Goal: Task Accomplishment & Management: Manage account settings

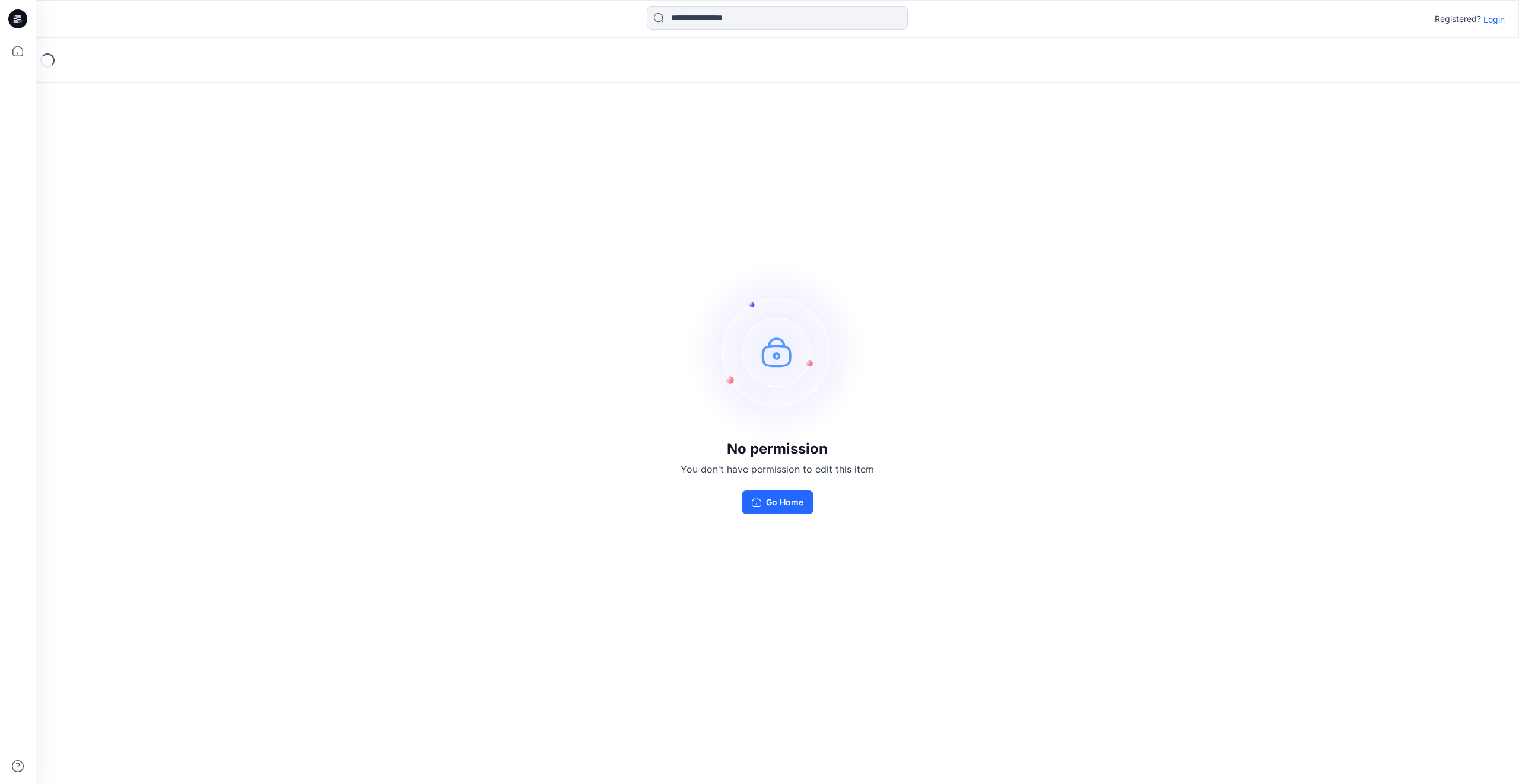
drag, startPoint x: 775, startPoint y: 506, endPoint x: 776, endPoint y: 522, distance: 16.0
click at [776, 506] on button "Go Home" at bounding box center [778, 502] width 72 height 24
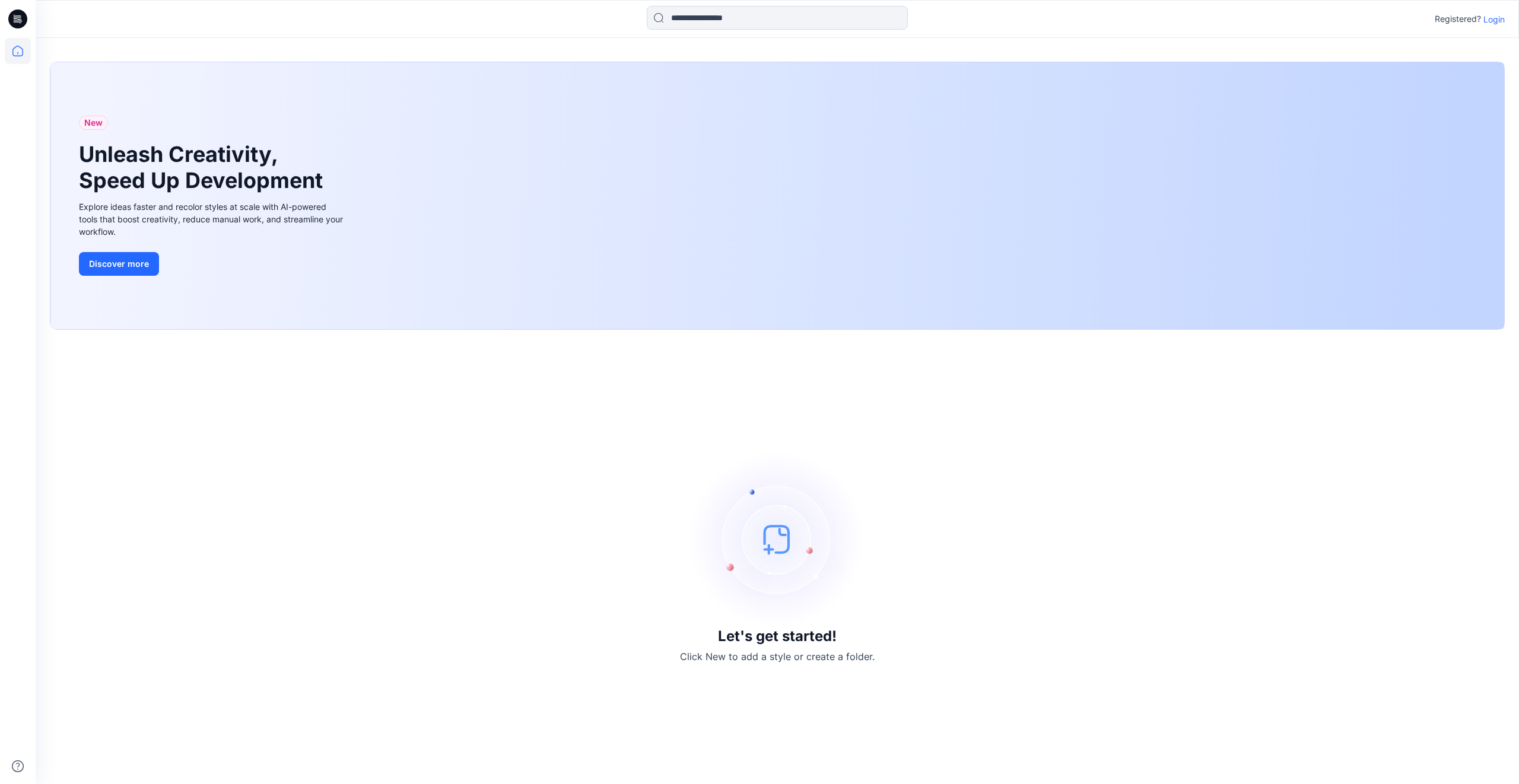
click at [1495, 21] on p "Login" at bounding box center [1494, 19] width 21 height 12
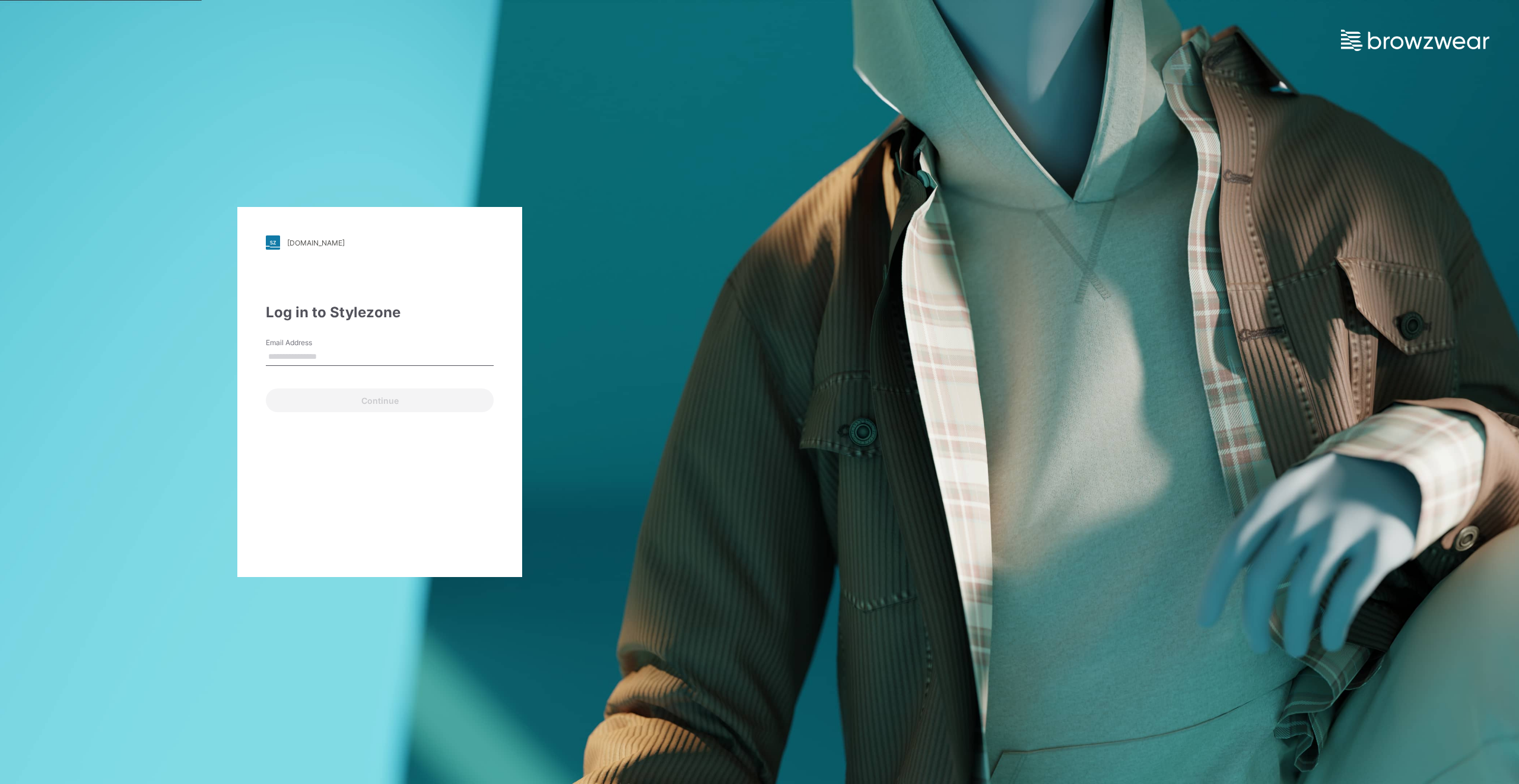
type input "**********"
click at [343, 404] on button "Continue" at bounding box center [380, 400] width 228 height 24
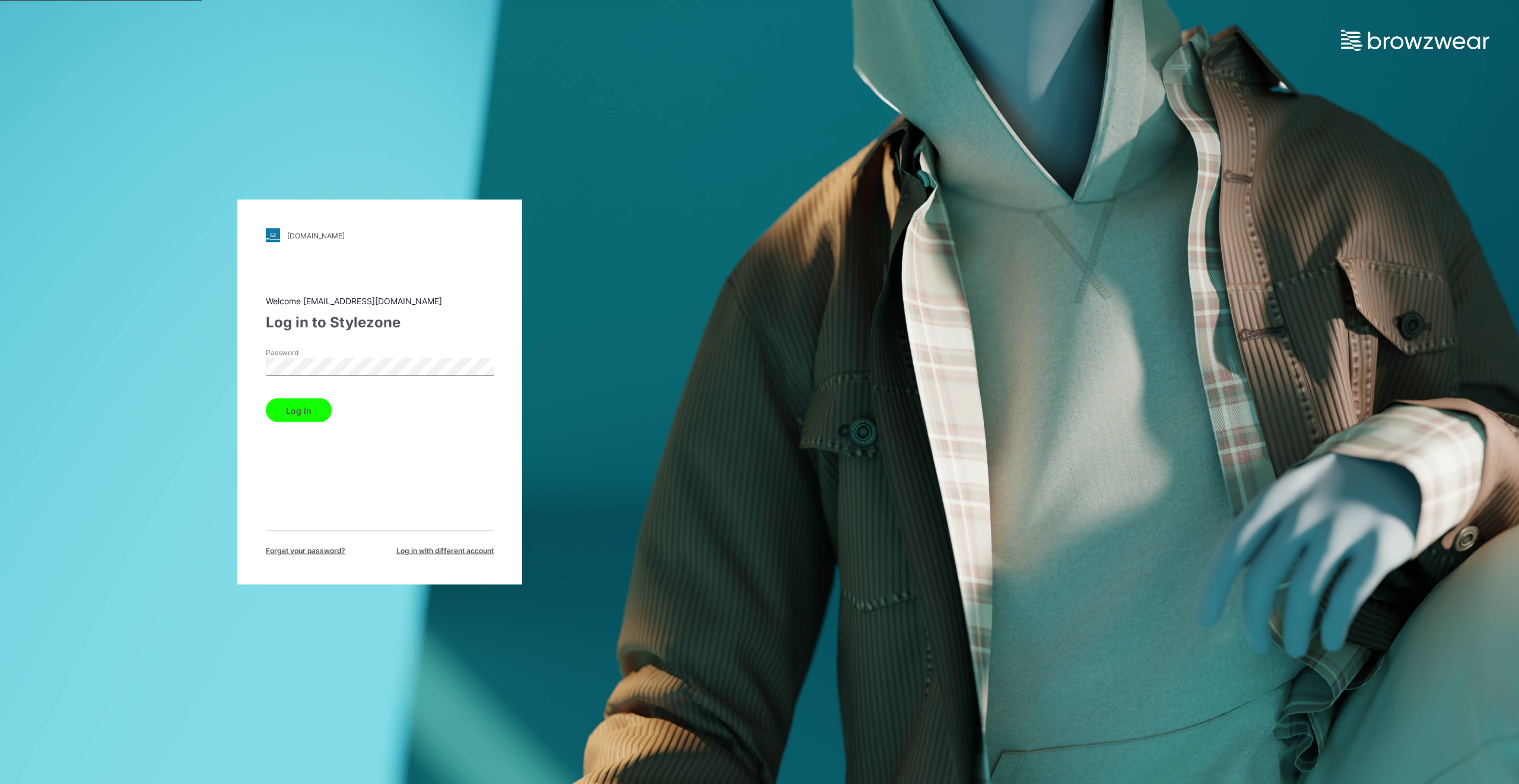
click at [312, 409] on button "Log in" at bounding box center [299, 410] width 66 height 24
